Goal: Navigation & Orientation: Go to known website

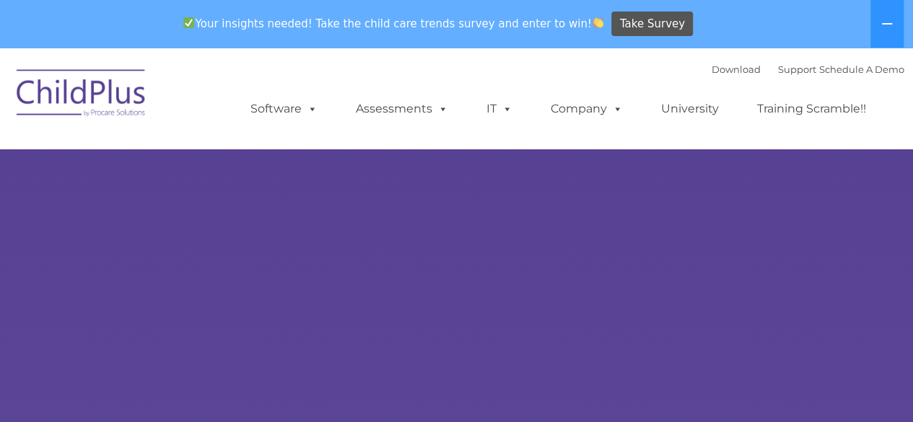
select select "MEDIUM"
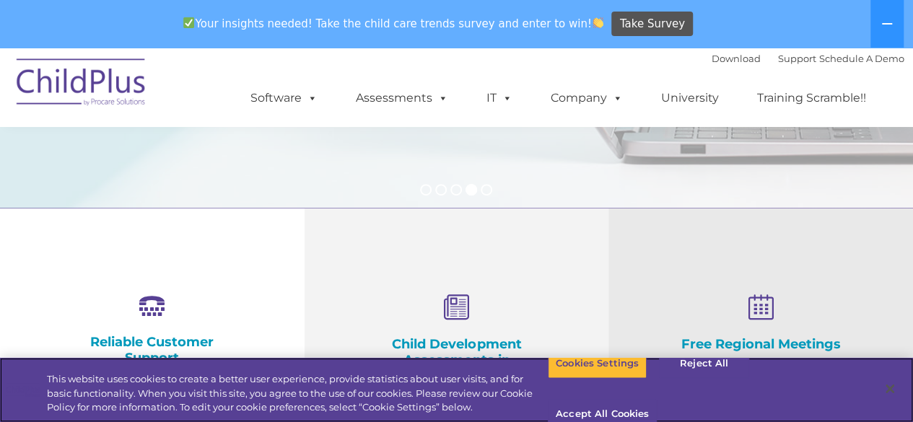
scroll to position [407, 0]
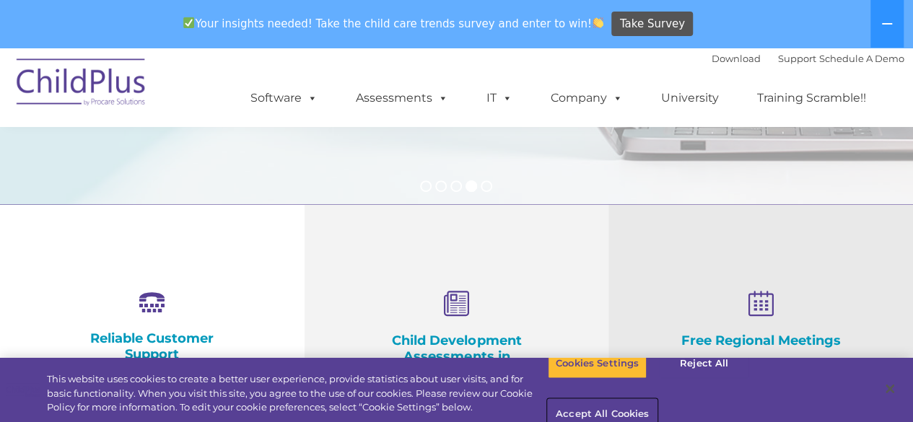
click at [657, 400] on button "Accept All Cookies" at bounding box center [602, 415] width 109 height 30
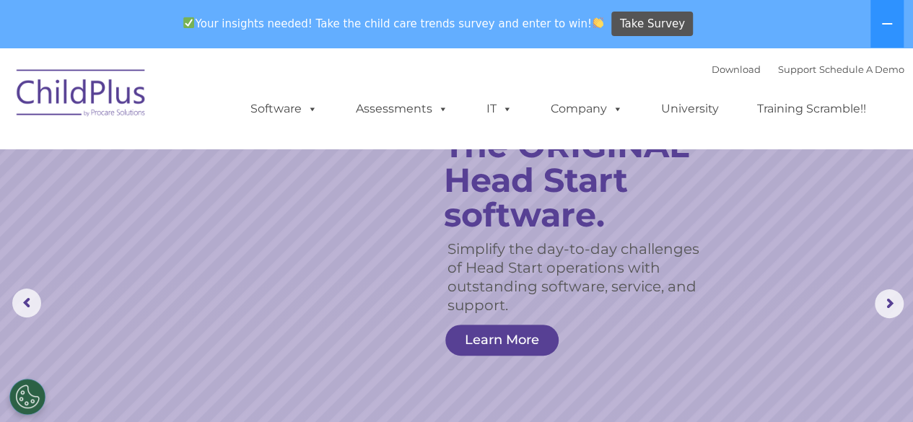
scroll to position [0, 0]
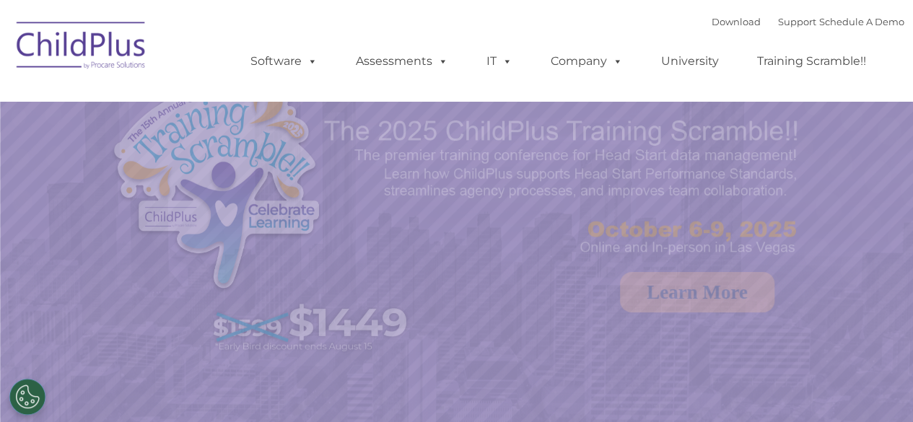
select select "MEDIUM"
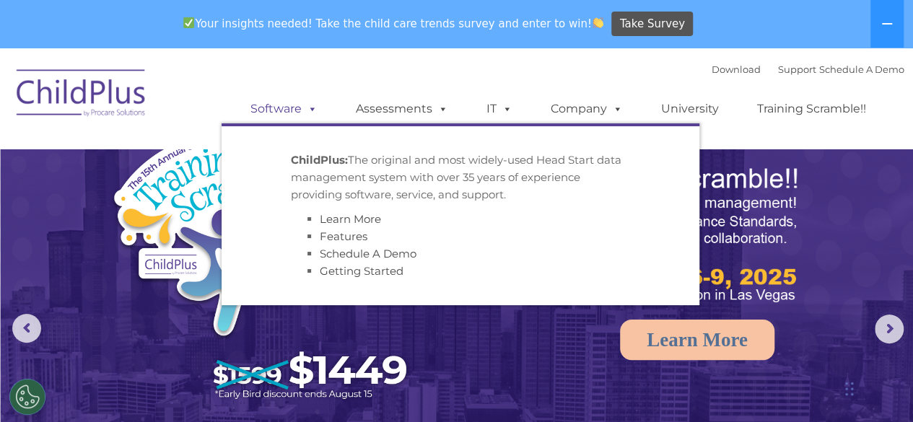
click at [314, 110] on span at bounding box center [310, 109] width 16 height 14
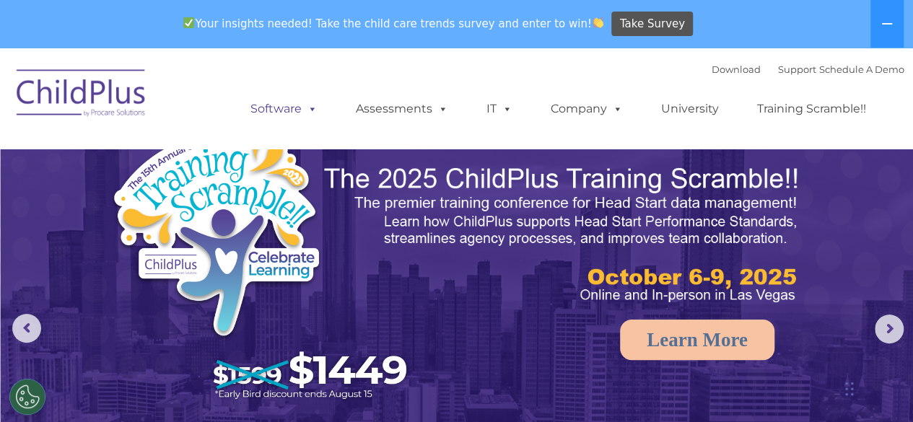
click at [314, 110] on span at bounding box center [310, 109] width 16 height 14
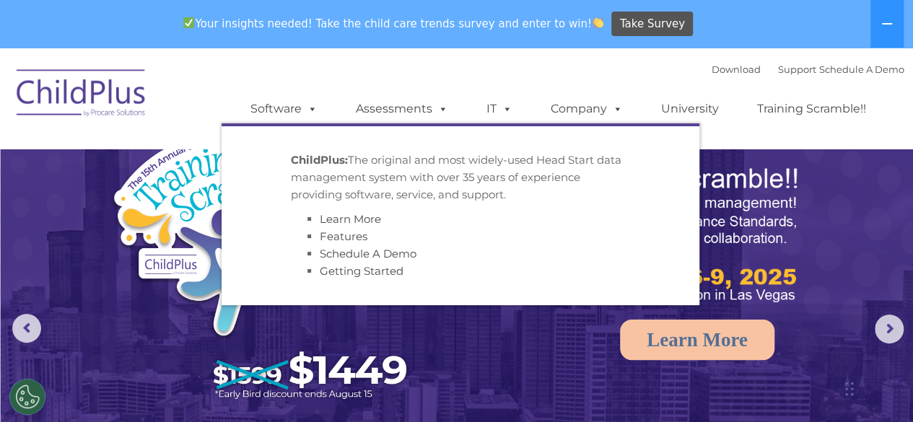
click at [175, 193] on img at bounding box center [263, 268] width 307 height 284
